Goal: Check status

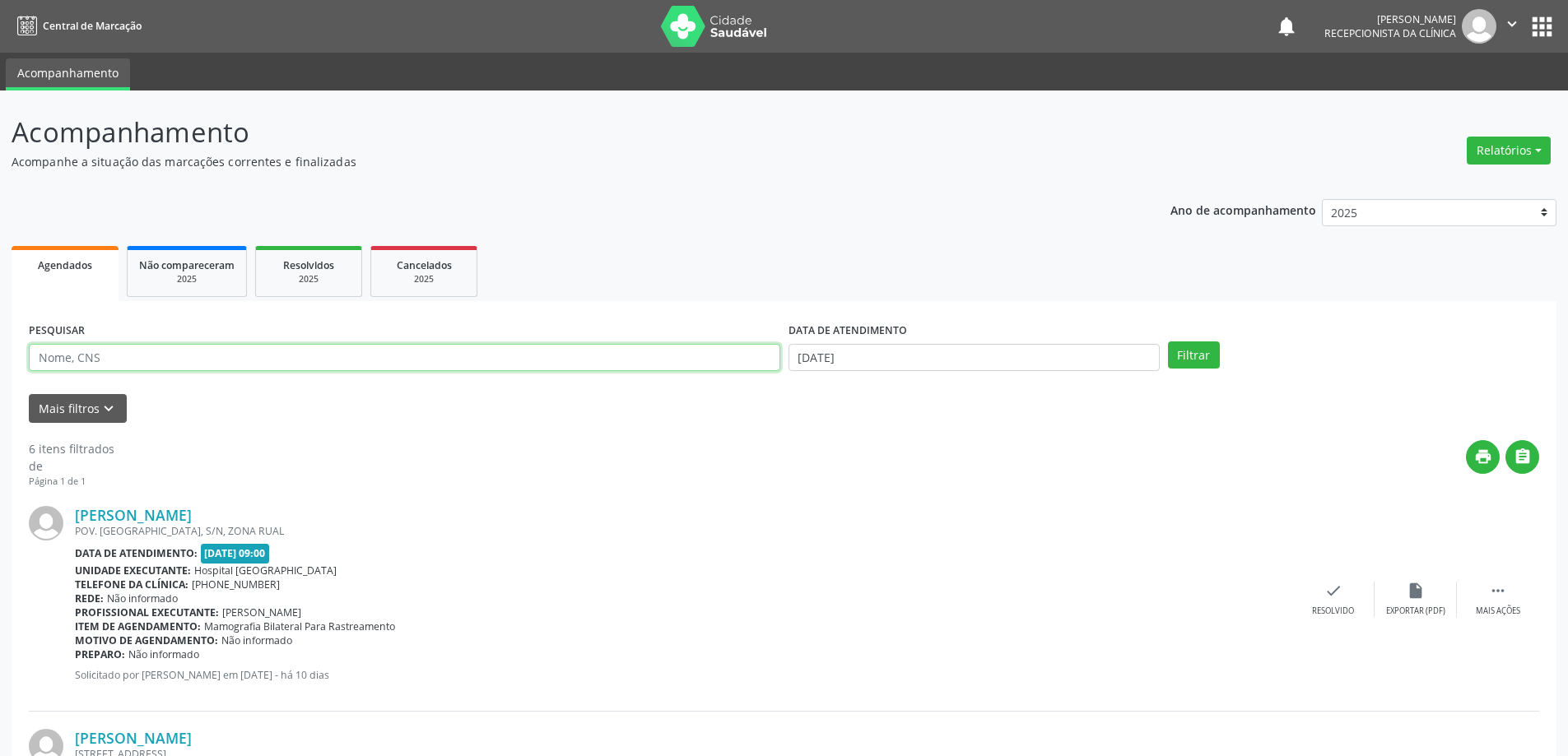
click at [231, 356] on input "text" at bounding box center [404, 357] width 752 height 28
type input "[PERSON_NAME]"
click at [1168, 342] on button "Filtrar" at bounding box center [1194, 356] width 52 height 28
click at [1360, 610] on div "Resolvido" at bounding box center [1345, 611] width 42 height 11
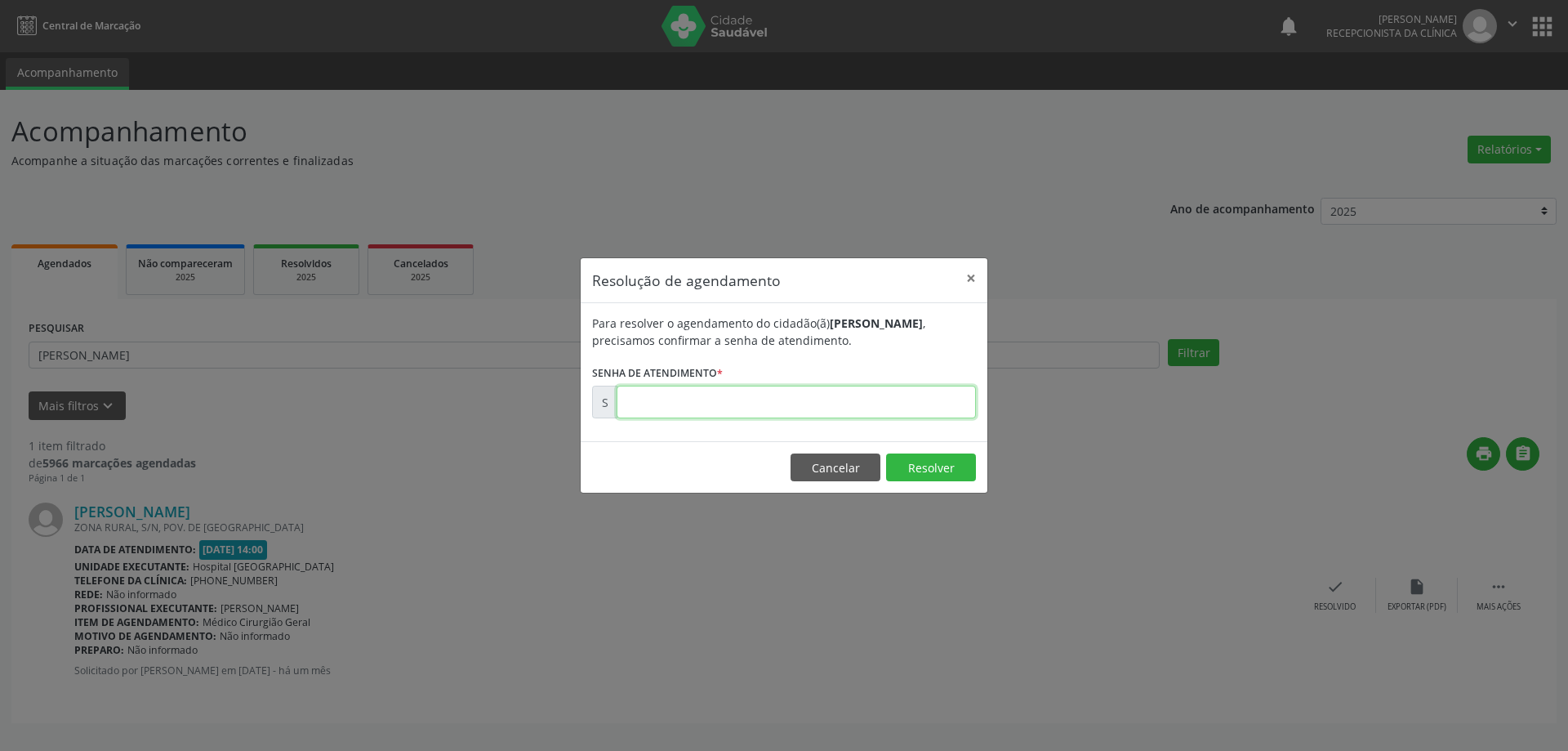
click at [816, 399] on input "text" at bounding box center [796, 401] width 360 height 32
type input "00173729"
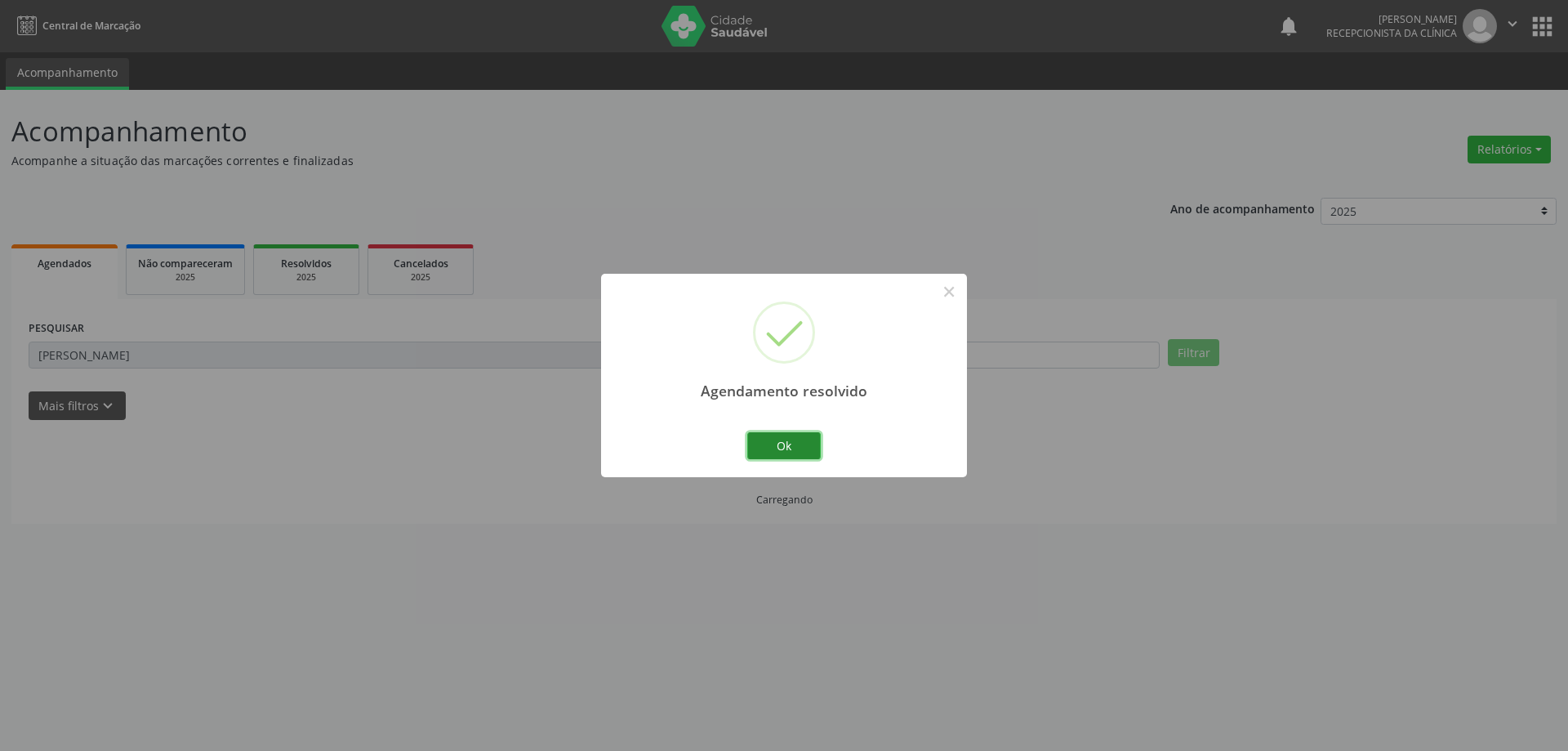
click at [794, 448] on button "Ok" at bounding box center [783, 446] width 73 height 28
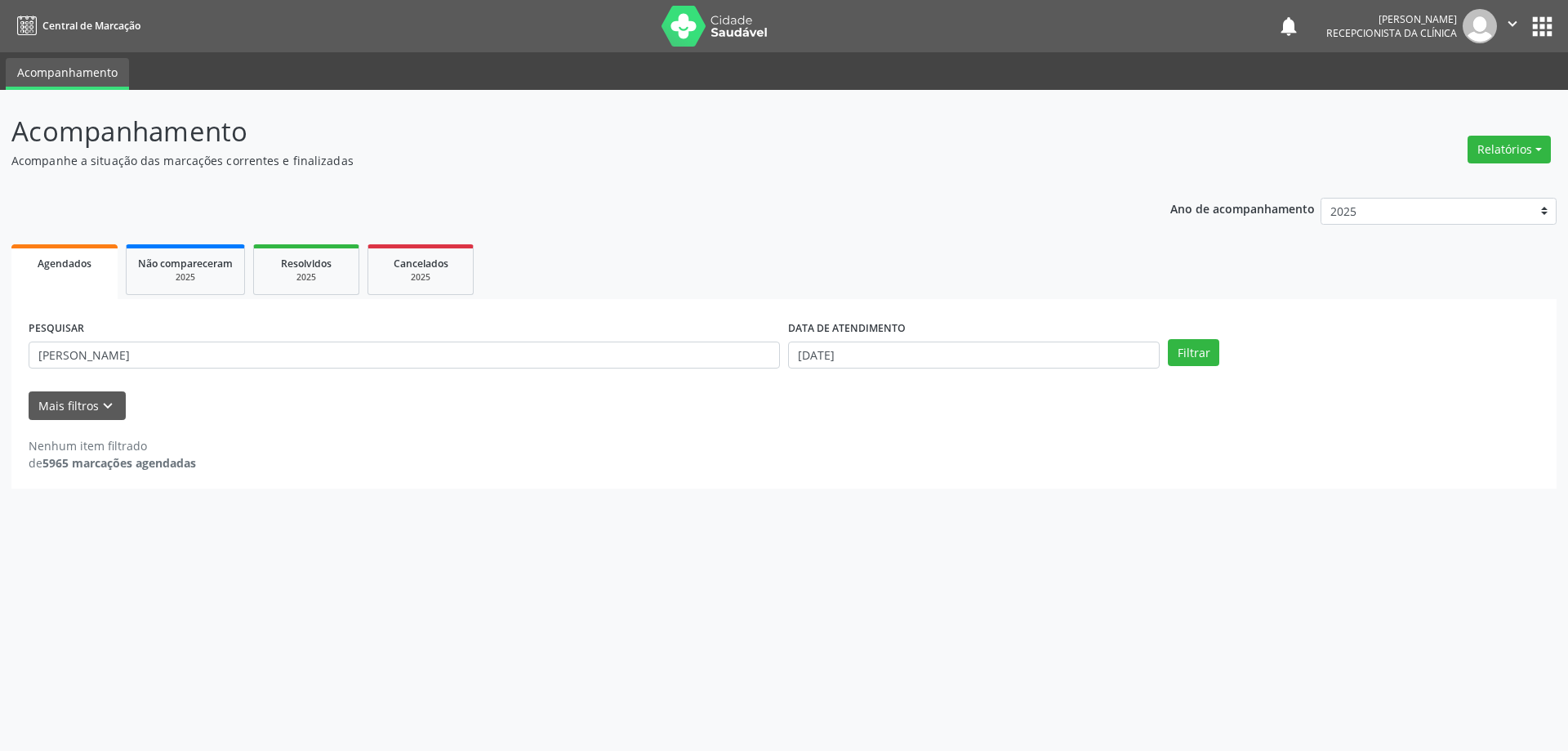
click at [534, 595] on div "Acompanhamento Acompanhe a situação das marcações correntes e finalizadas Relat…" at bounding box center [784, 420] width 1568 height 661
drag, startPoint x: 211, startPoint y: 356, endPoint x: 0, endPoint y: 363, distance: 211.1
click at [0, 363] on div "Acompanhamento Acompanhe a situação das marcações correntes e finalizadas Relat…" at bounding box center [784, 420] width 1568 height 661
type input "ste"
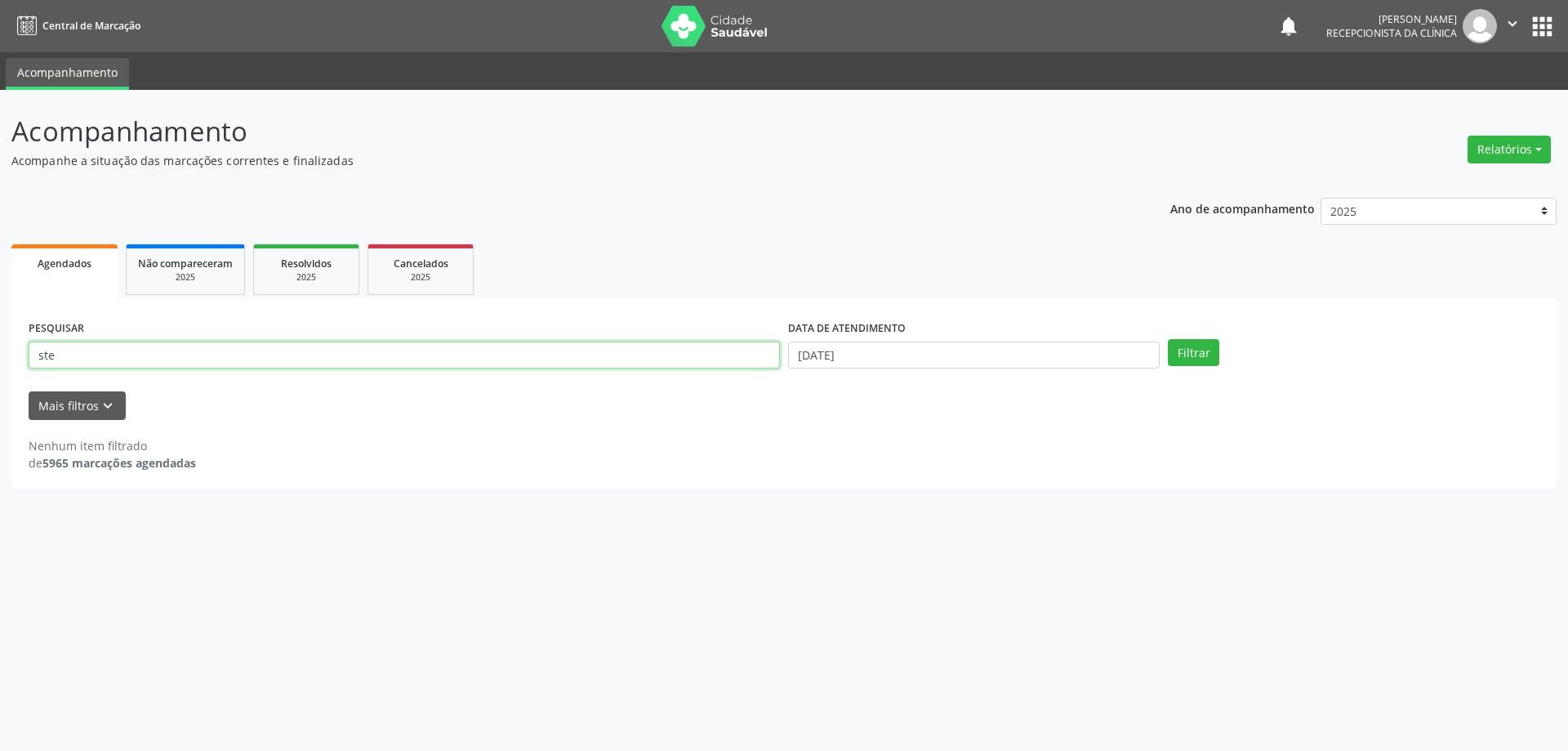
click at [1168, 339] on button "Filtrar" at bounding box center [1194, 353] width 52 height 28
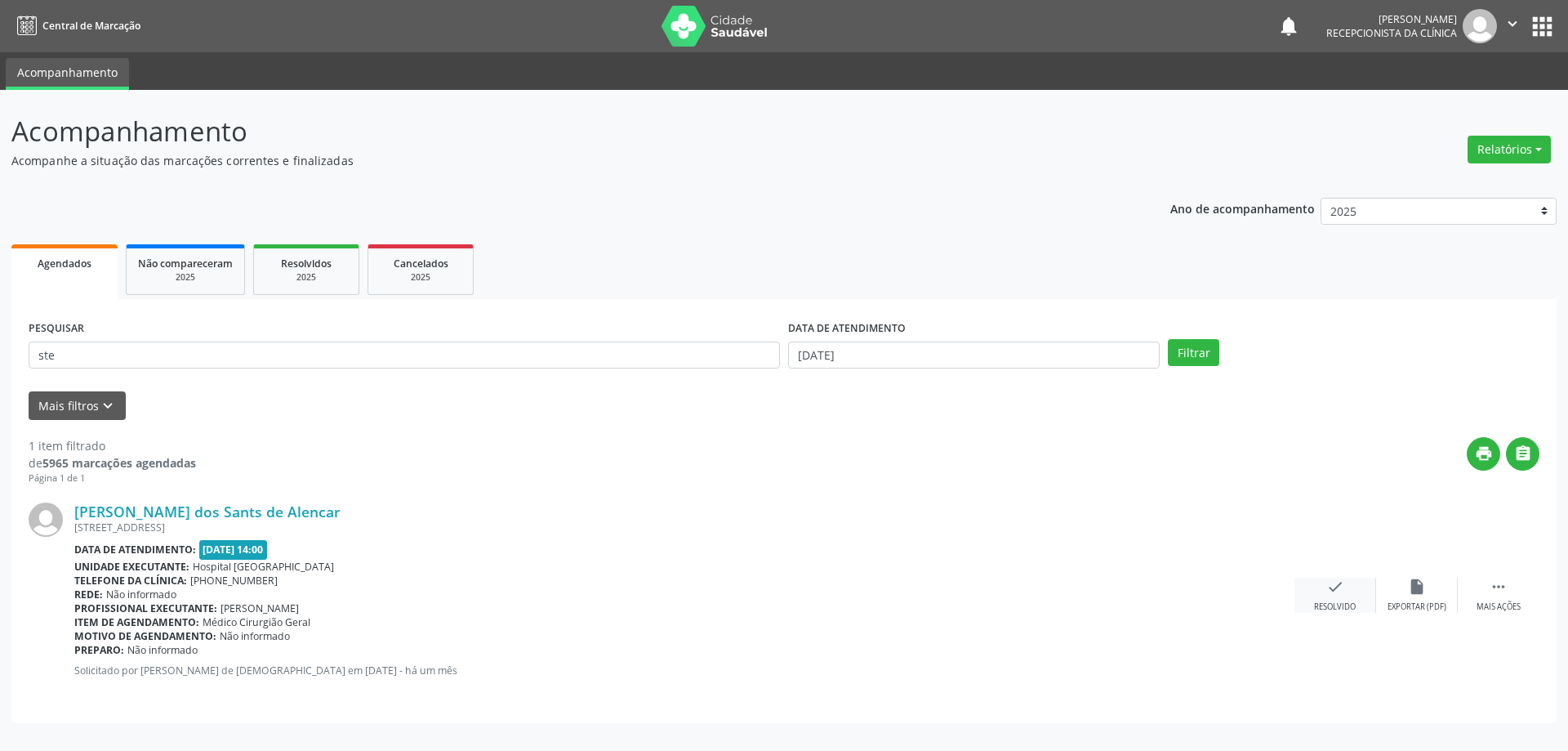
click at [1345, 583] on div "check Resolvido" at bounding box center [1335, 595] width 82 height 35
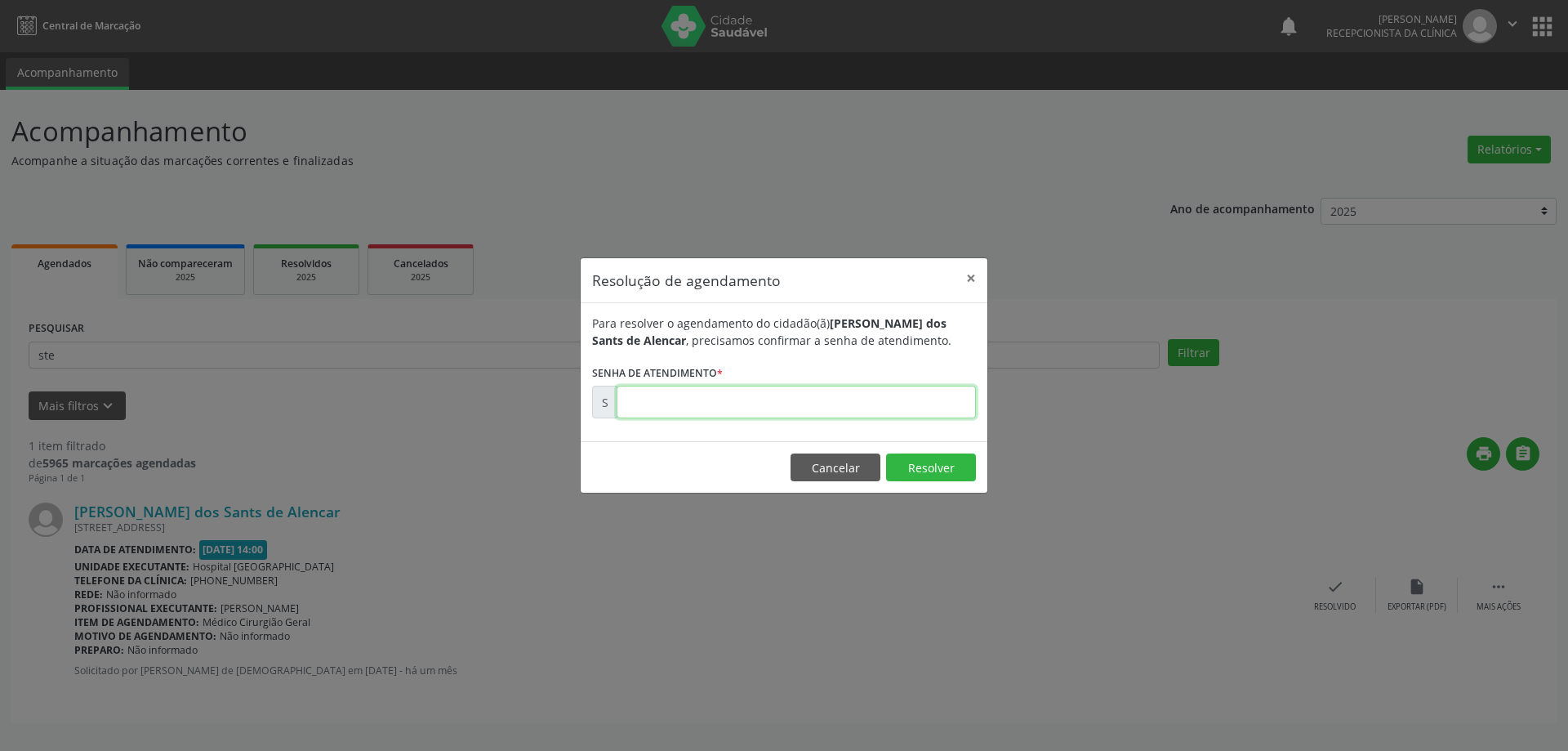
click at [900, 400] on input "text" at bounding box center [796, 401] width 360 height 32
type input "00173709"
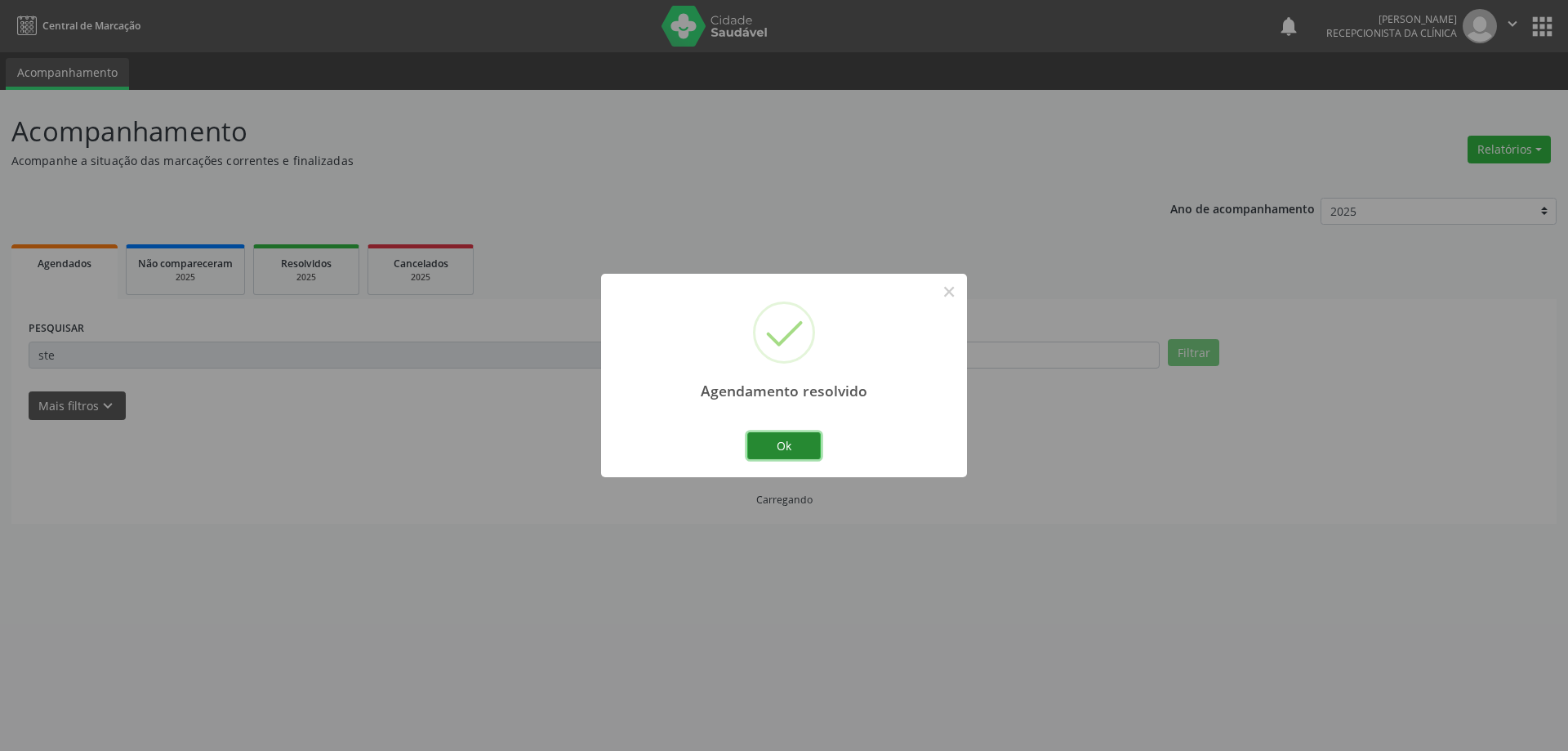
click at [795, 440] on button "Ok" at bounding box center [783, 446] width 73 height 28
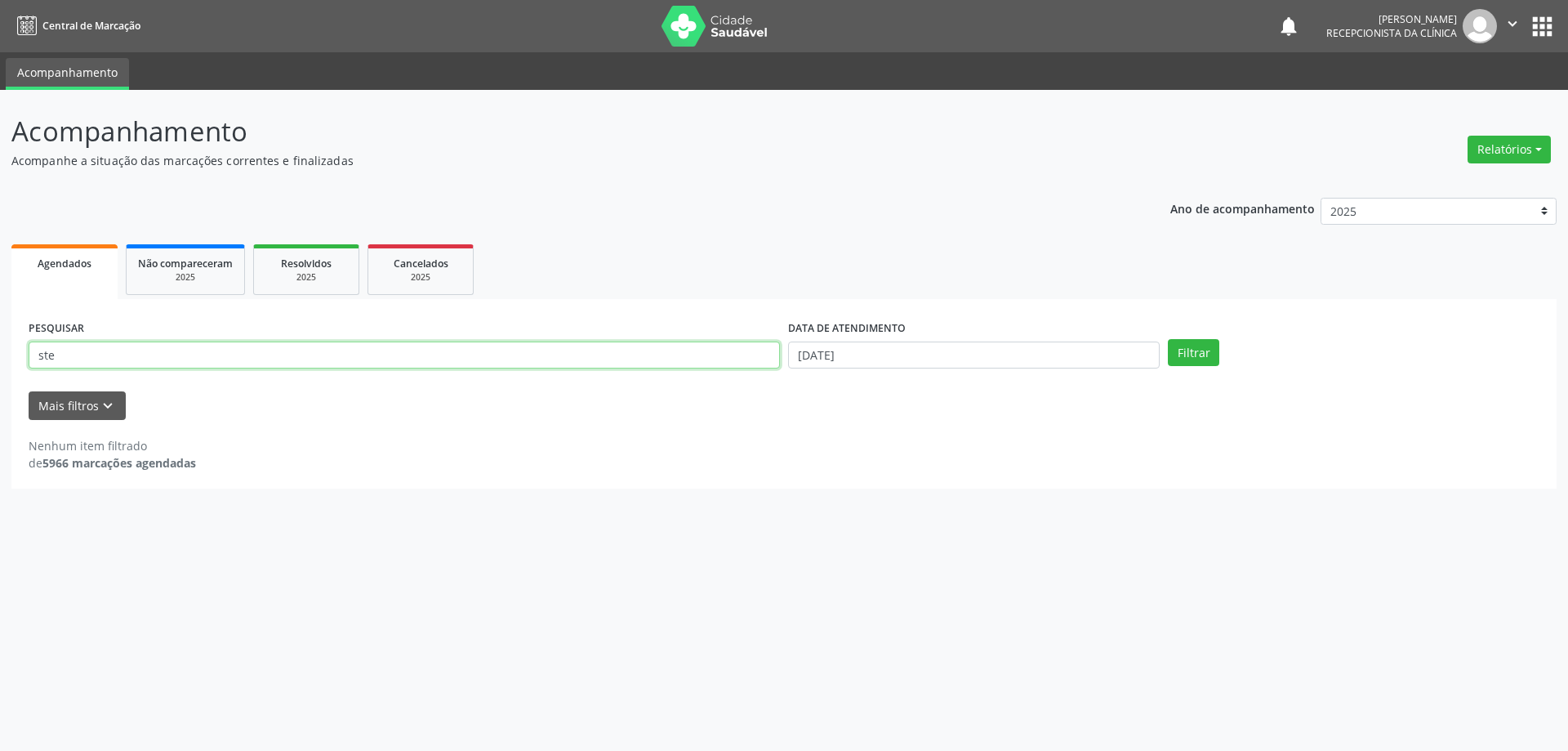
drag, startPoint x: 231, startPoint y: 363, endPoint x: 10, endPoint y: 363, distance: 221.0
click at [10, 363] on div "Acompanhamento Acompanhe a situação das marcações correntes e finalizadas Relat…" at bounding box center [784, 420] width 1568 height 661
type input "benil"
click at [1168, 339] on button "Filtrar" at bounding box center [1194, 353] width 52 height 28
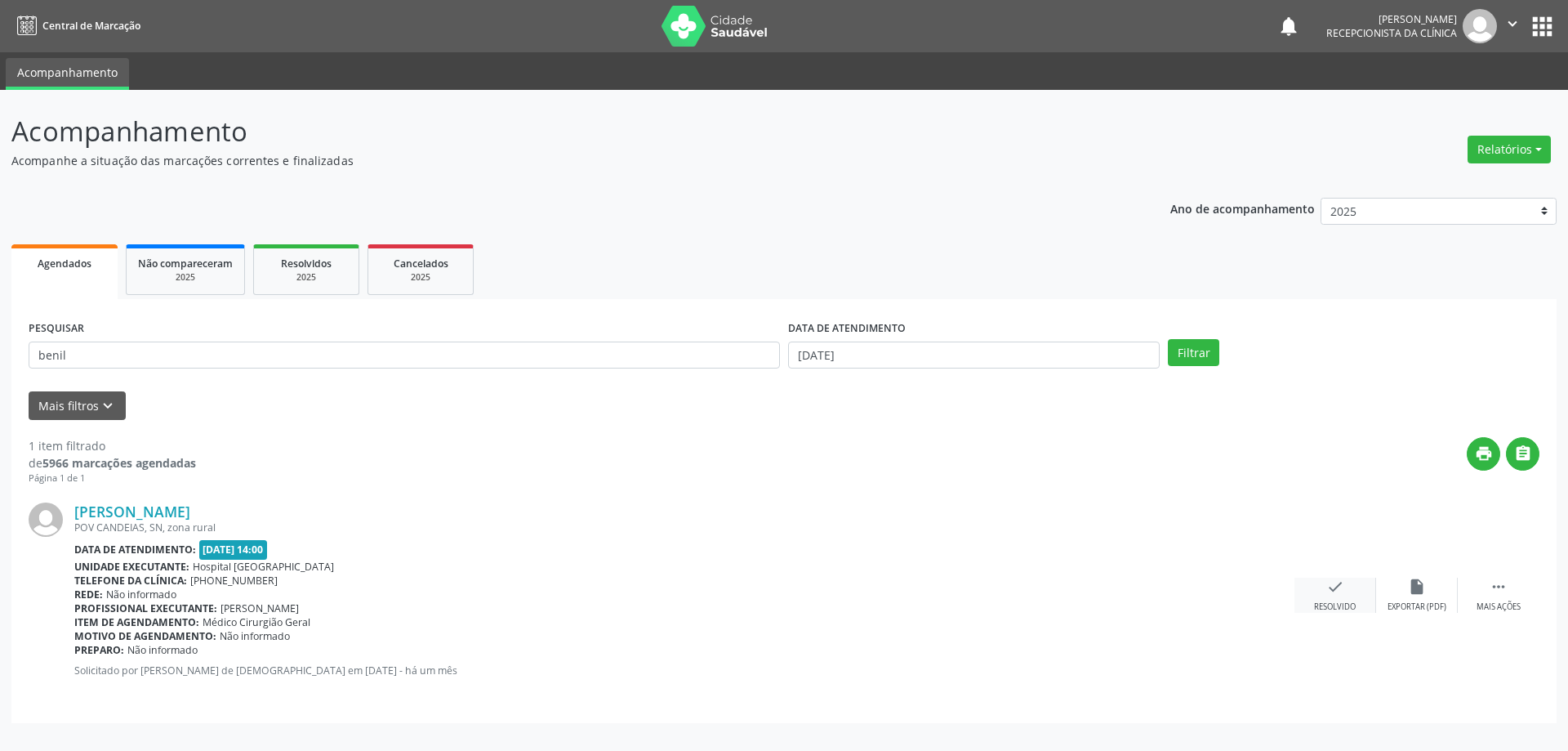
click at [1316, 589] on div "check Resolvido" at bounding box center [1335, 595] width 82 height 35
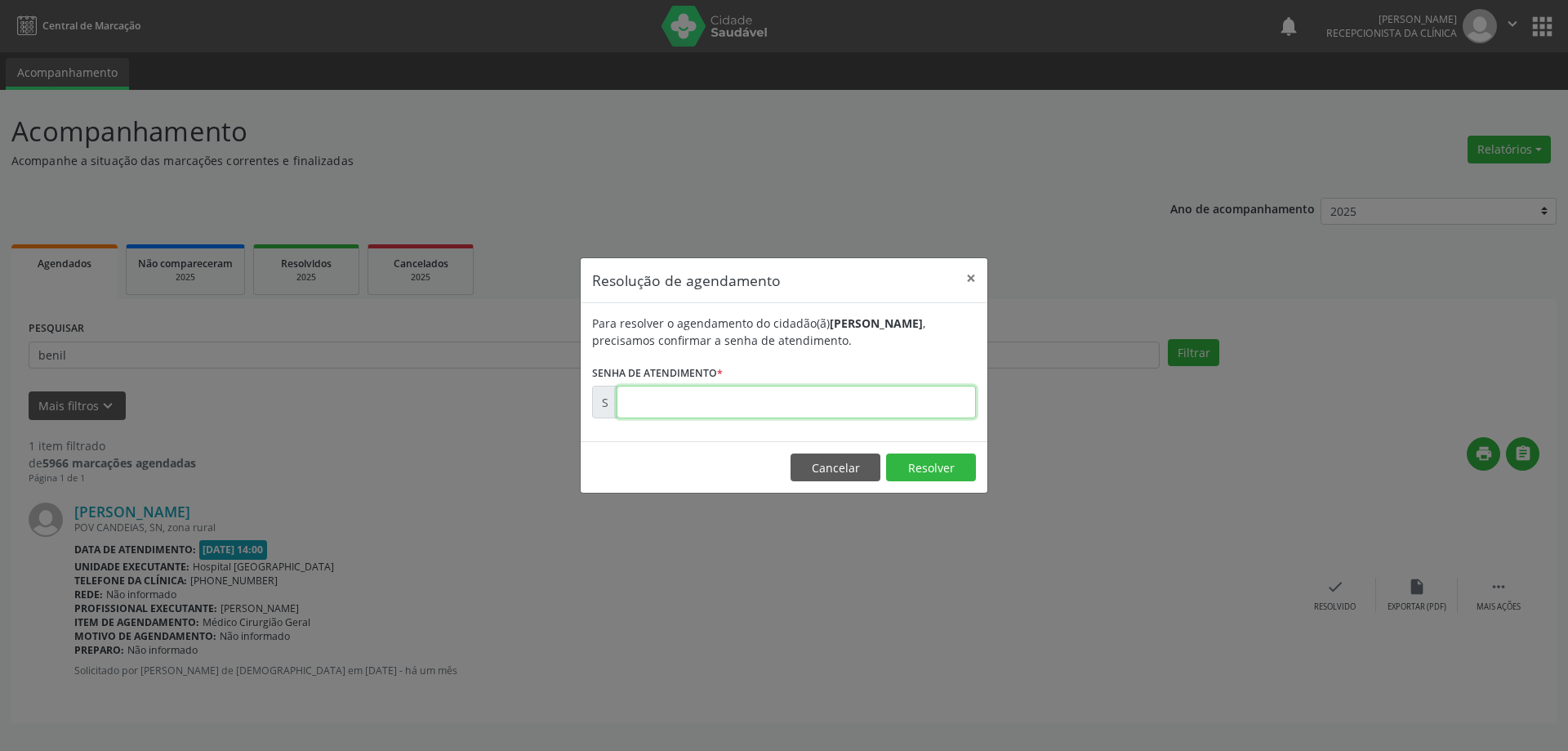
click at [811, 401] on input "text" at bounding box center [796, 401] width 360 height 32
type input "00173723"
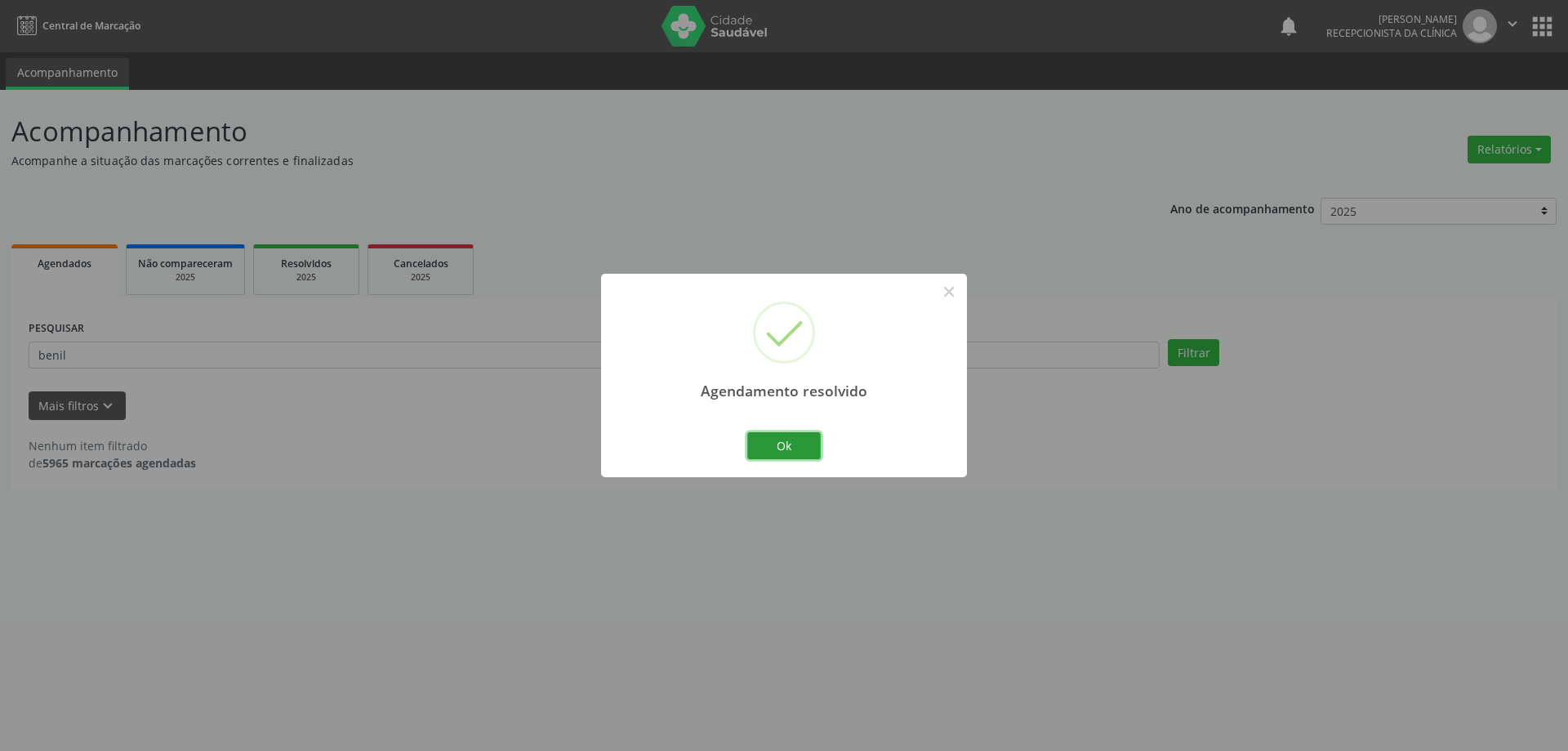
drag, startPoint x: 808, startPoint y: 442, endPoint x: 772, endPoint y: 508, distance: 75.2
click at [804, 445] on button "Ok" at bounding box center [783, 446] width 73 height 28
